Goal: Entertainment & Leisure: Consume media (video, audio)

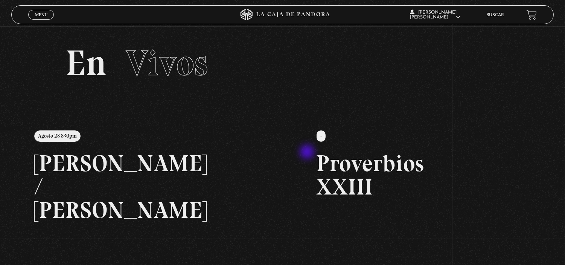
scroll to position [42, 0]
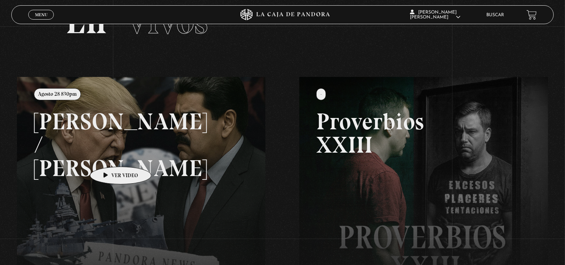
click at [108, 155] on link at bounding box center [299, 209] width 565 height 265
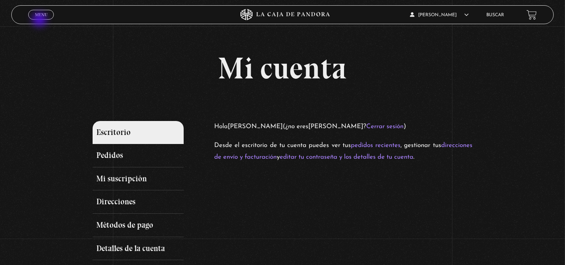
click at [40, 20] on div "Menu Cerrar" at bounding box center [112, 15] width 169 height 18
click at [41, 16] on span "Menu" at bounding box center [41, 14] width 12 height 5
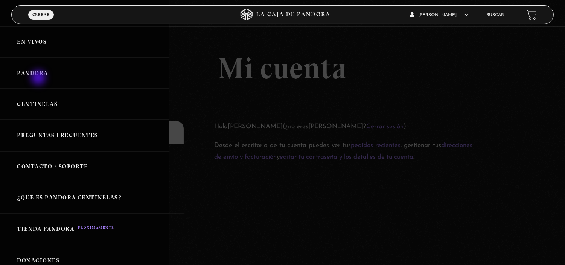
click at [39, 78] on link "Pandora" at bounding box center [84, 73] width 169 height 31
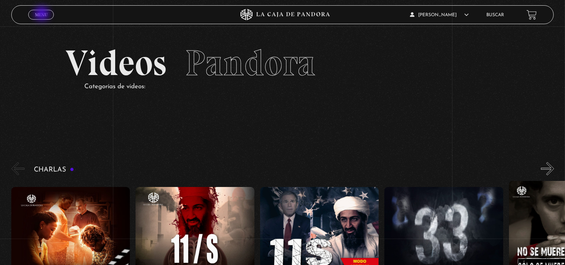
click at [43, 14] on span "Menu" at bounding box center [41, 14] width 12 height 5
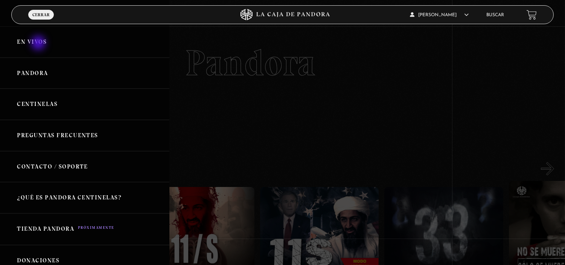
click at [39, 44] on link "En vivos" at bounding box center [84, 41] width 169 height 31
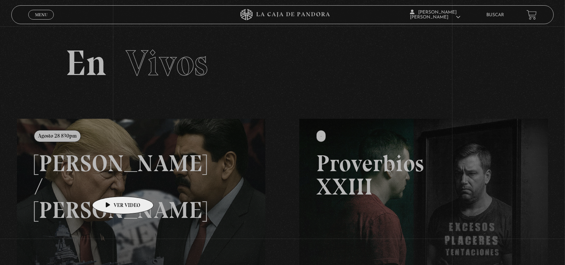
click at [110, 185] on link at bounding box center [299, 251] width 565 height 265
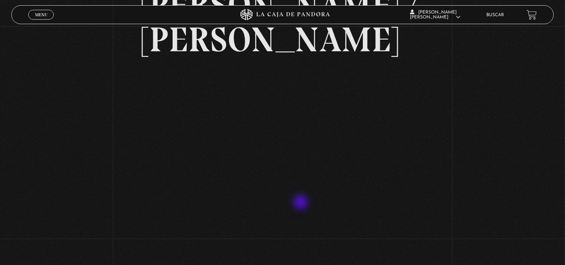
scroll to position [84, 0]
